Goal: Use online tool/utility

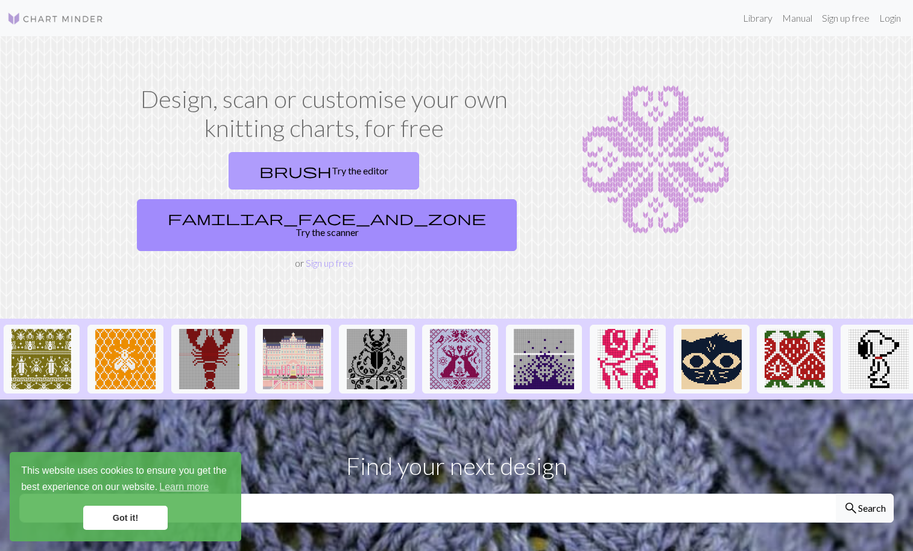
click at [238, 174] on link "brush Try the editor" at bounding box center [324, 170] width 191 height 37
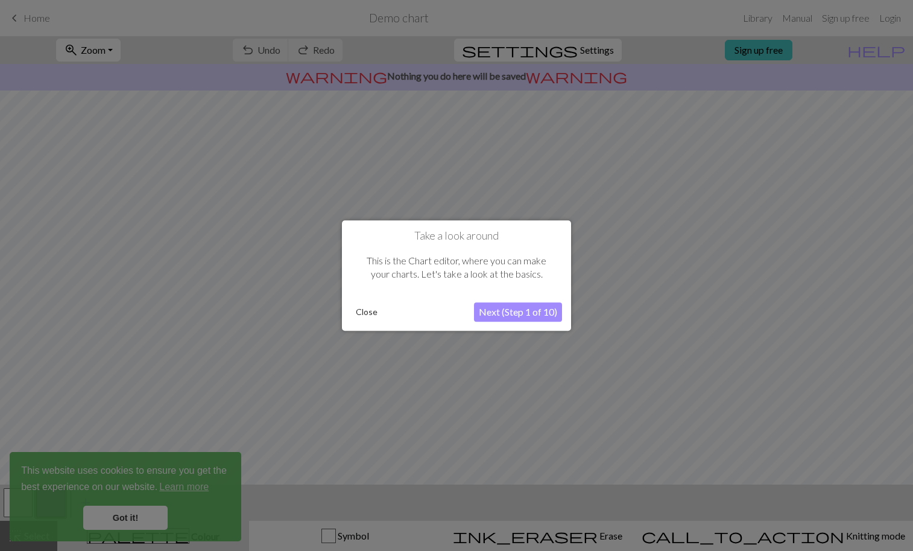
click at [490, 313] on button "Next (Step 1 of 10)" at bounding box center [518, 311] width 88 height 19
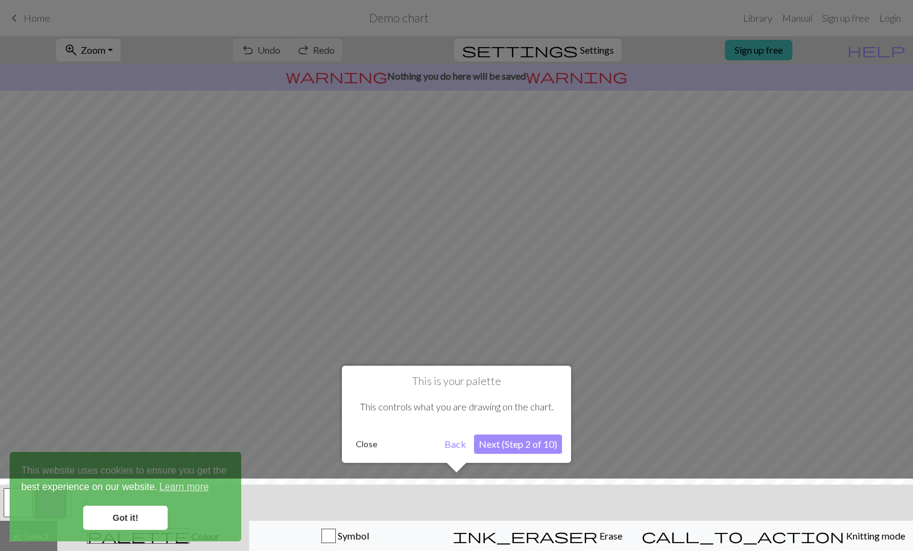
click at [528, 446] on button "Next (Step 2 of 10)" at bounding box center [518, 443] width 88 height 19
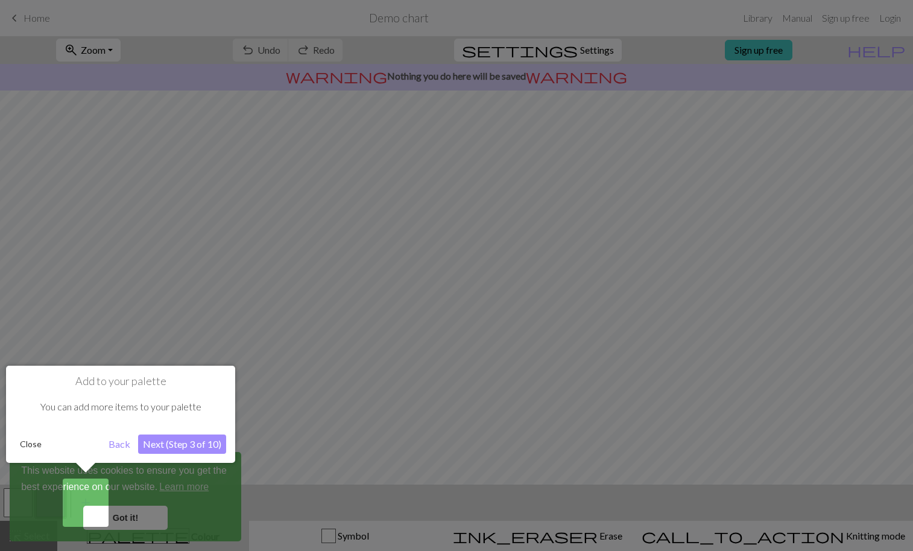
click at [197, 444] on button "Next (Step 3 of 10)" at bounding box center [182, 443] width 88 height 19
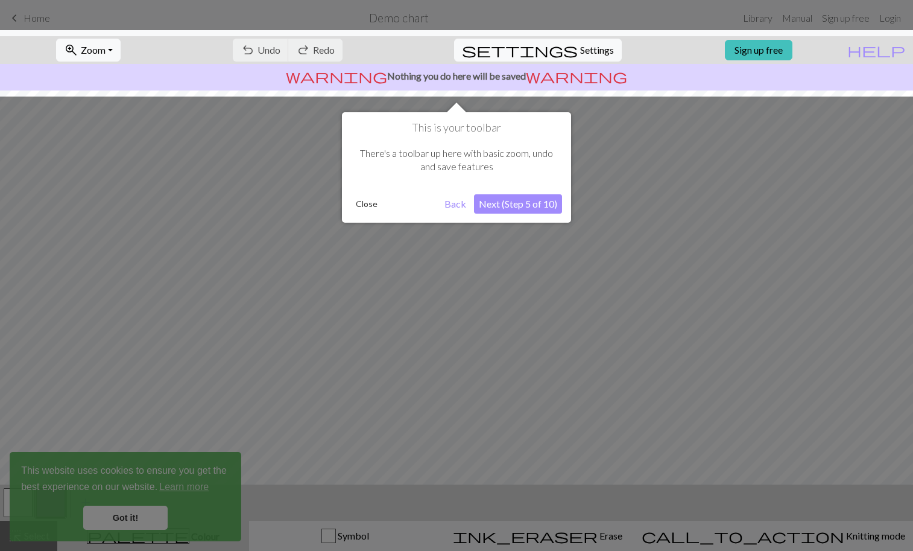
click at [531, 200] on button "Next (Step 5 of 10)" at bounding box center [518, 203] width 88 height 19
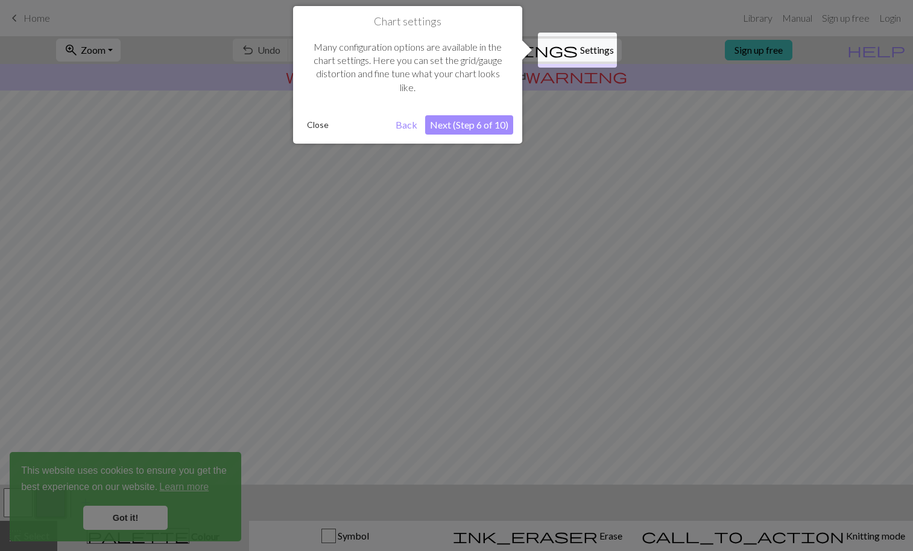
click at [457, 126] on button "Next (Step 6 of 10)" at bounding box center [469, 124] width 88 height 19
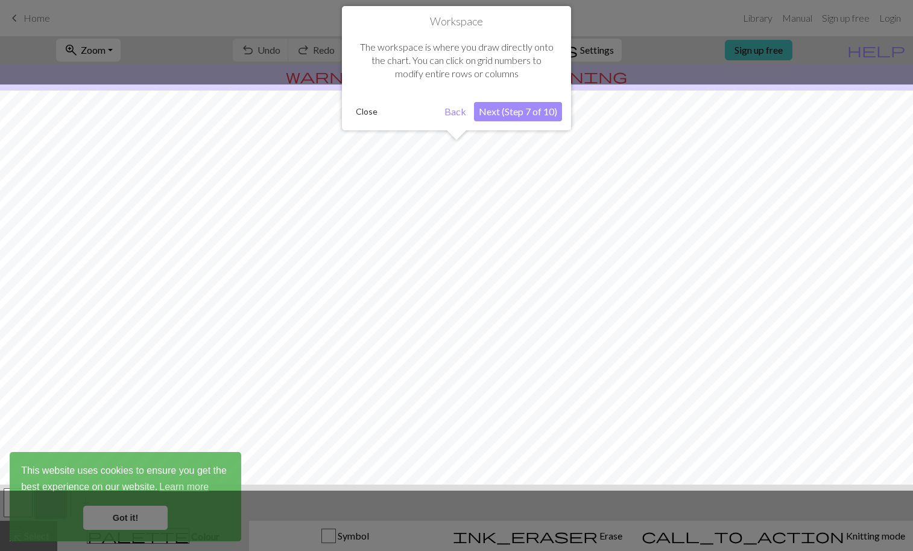
scroll to position [46, 0]
click at [522, 113] on button "Next (Step 7 of 10)" at bounding box center [518, 111] width 88 height 19
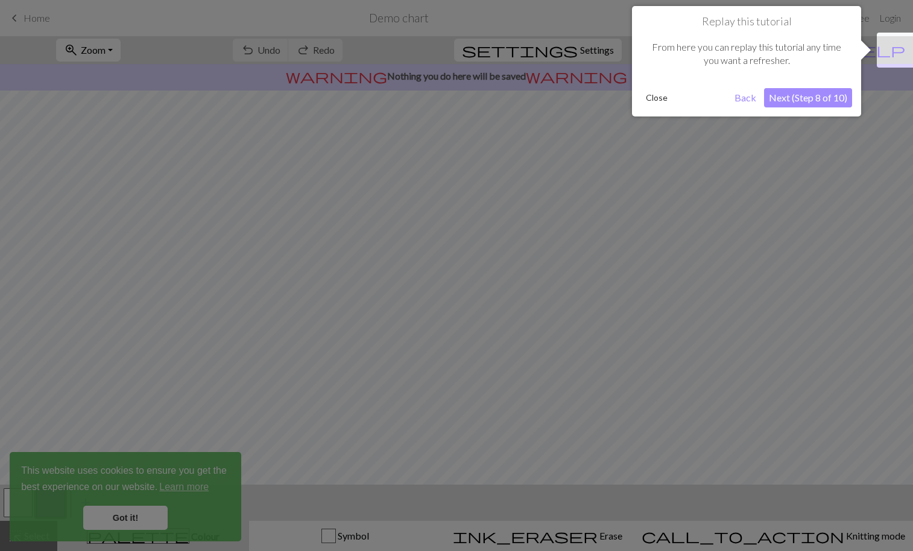
click at [818, 93] on button "Next (Step 8 of 10)" at bounding box center [808, 97] width 88 height 19
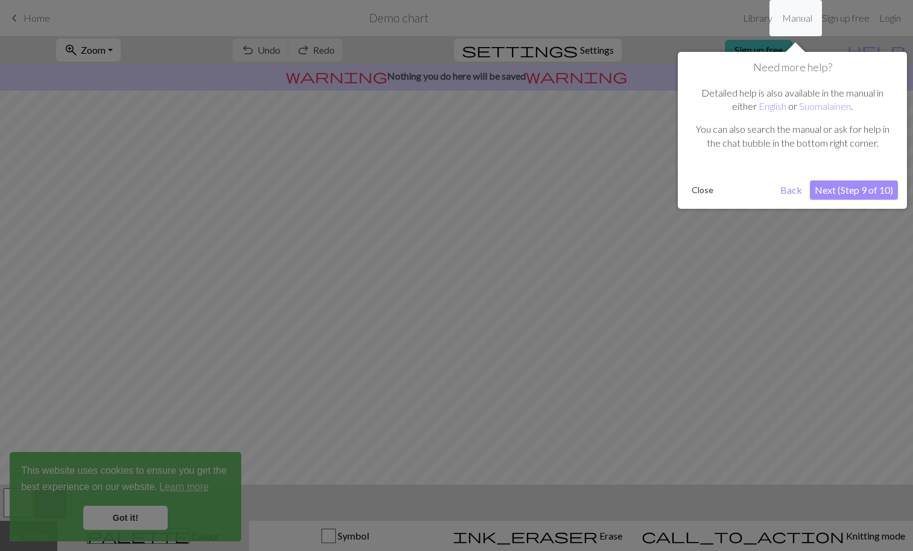
click at [859, 192] on button "Next (Step 9 of 10)" at bounding box center [854, 189] width 88 height 19
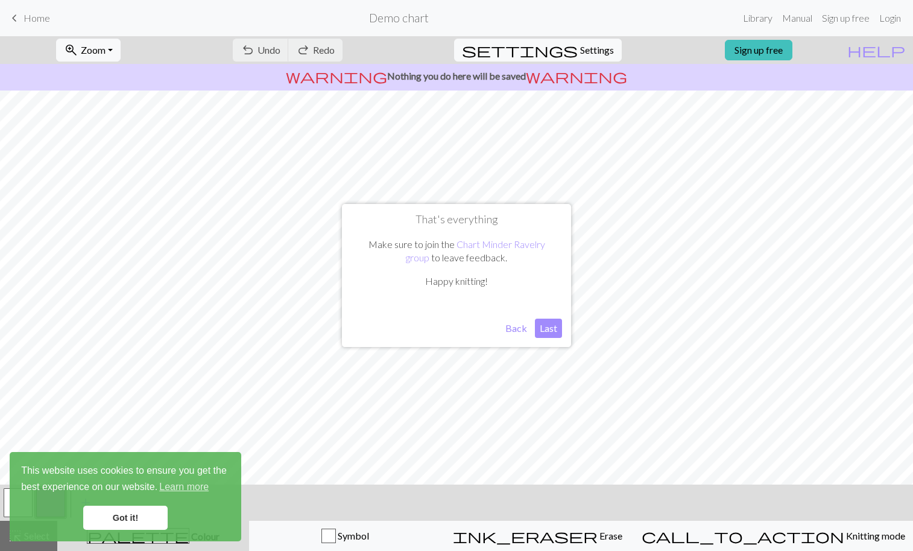
click at [549, 329] on button "Last" at bounding box center [548, 327] width 27 height 19
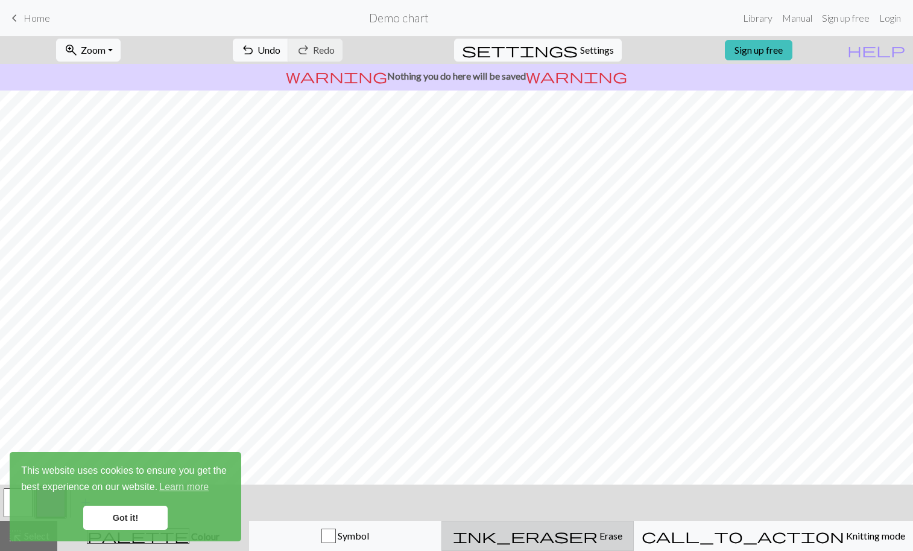
click at [601, 532] on span "Erase" at bounding box center [610, 534] width 25 height 11
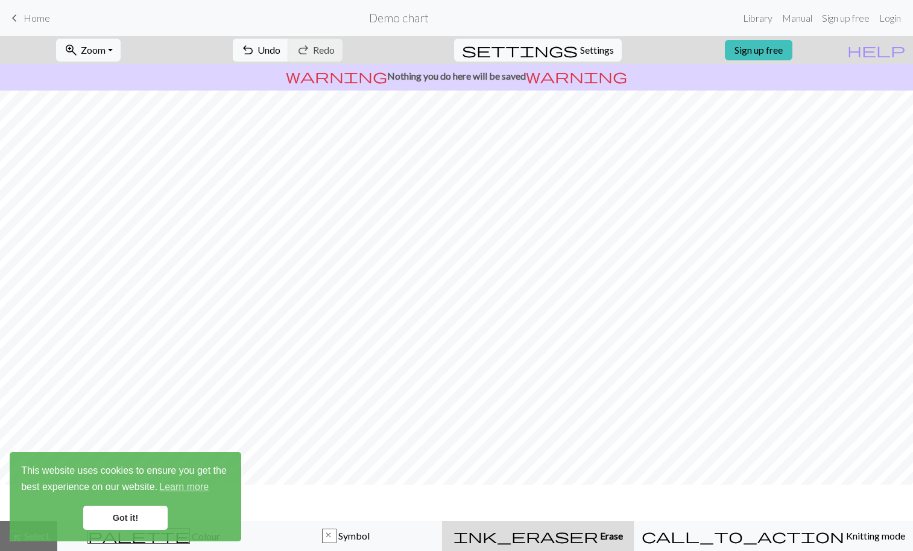
scroll to position [10, 0]
